Goal: Information Seeking & Learning: Learn about a topic

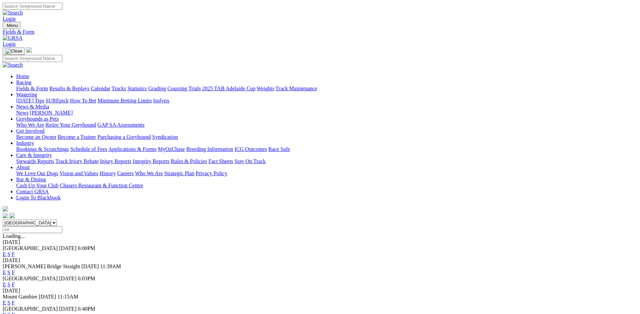
drag, startPoint x: 0, startPoint y: 0, endPoint x: 411, endPoint y: 258, distance: 485.2
click at [15, 312] on link "F" at bounding box center [13, 315] width 3 height 6
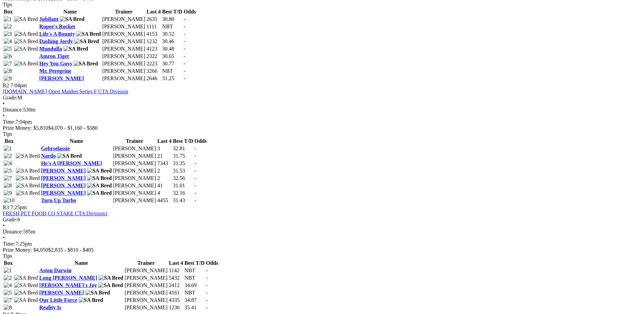
scroll to position [270, 0]
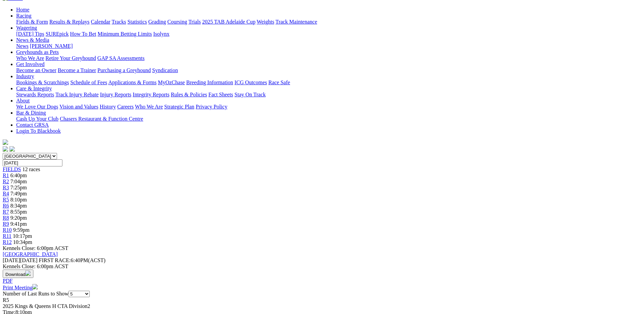
scroll to position [67, 0]
drag, startPoint x: 152, startPoint y: 166, endPoint x: 154, endPoint y: 143, distance: 23.1
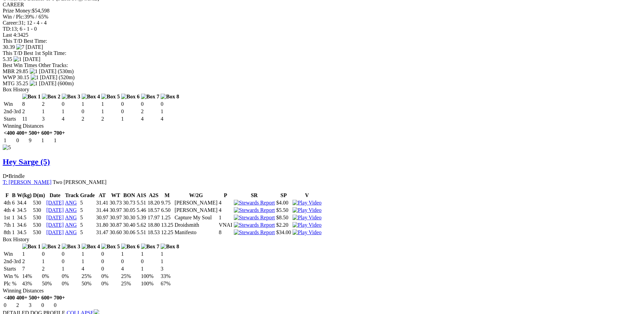
scroll to position [1619, 0]
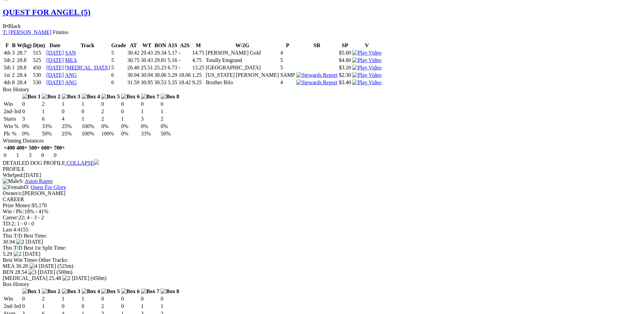
scroll to position [1113, 0]
